Goal: Task Accomplishment & Management: Complete application form

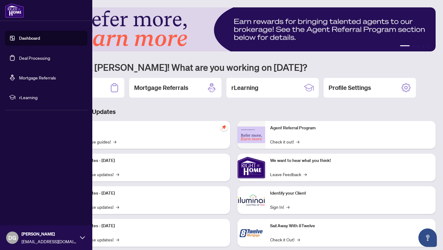
click at [23, 58] on link "Deal Processing" at bounding box center [34, 58] width 31 height 6
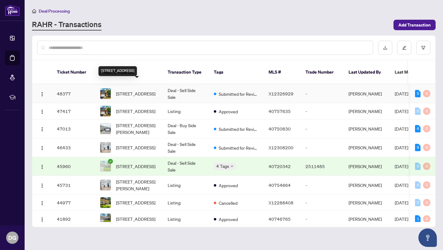
click at [130, 90] on span "[STREET_ADDRESS]" at bounding box center [135, 93] width 39 height 7
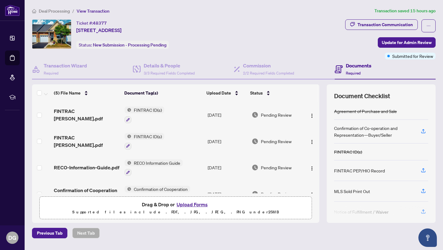
click at [194, 203] on button "Upload Forms" at bounding box center [192, 204] width 35 height 8
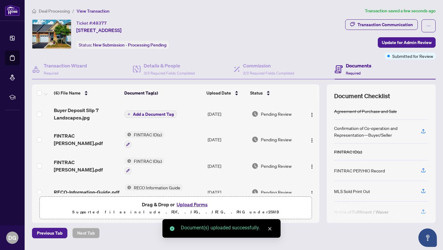
click at [158, 113] on span "Add a Document Tag" at bounding box center [153, 114] width 41 height 4
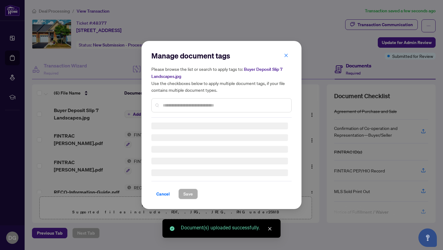
click at [199, 105] on div "Manage document tags Please browse the list or search to apply tags to: Buyer D…" at bounding box center [221, 84] width 140 height 67
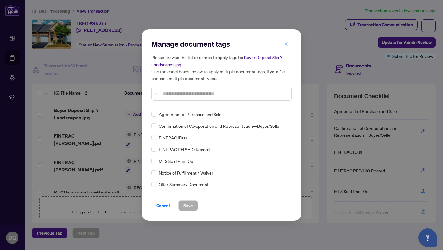
click at [197, 96] on input "text" at bounding box center [225, 93] width 124 height 7
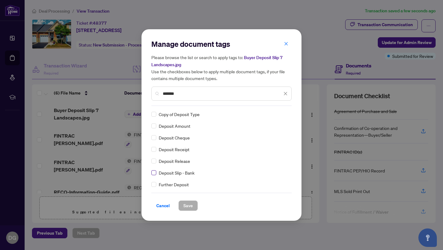
type input "*******"
click at [188, 205] on span "Save" at bounding box center [188, 206] width 10 height 10
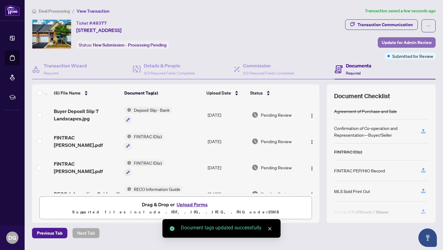
click at [400, 40] on span "Update for Admin Review" at bounding box center [407, 43] width 50 height 10
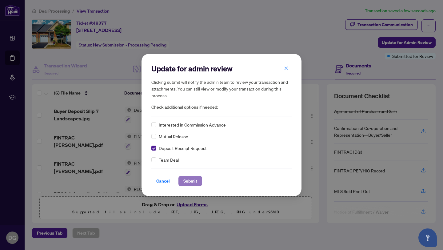
click at [190, 180] on span "Submit" at bounding box center [190, 181] width 14 height 10
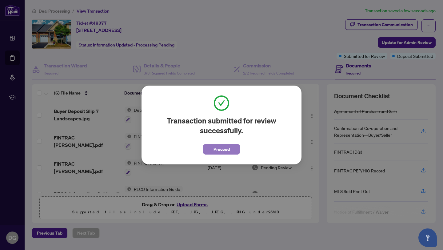
click at [211, 148] on button "Proceed" at bounding box center [221, 149] width 37 height 10
